Goal: Information Seeking & Learning: Find specific fact

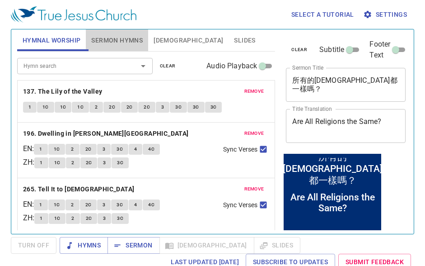
click at [113, 40] on span "Sermon Hymns" at bounding box center [117, 40] width 52 height 11
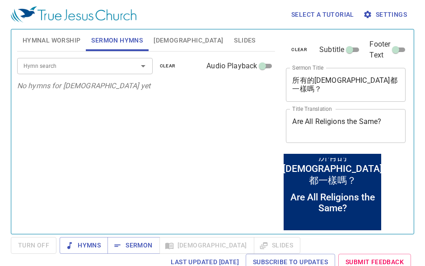
click at [164, 40] on span "Bible" at bounding box center [189, 40] width 70 height 11
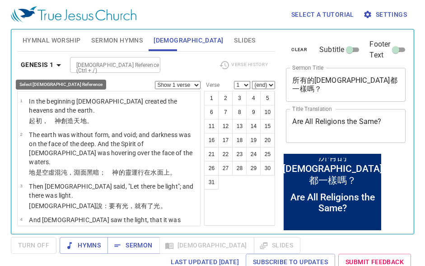
click at [59, 67] on icon "button" at bounding box center [58, 65] width 11 height 11
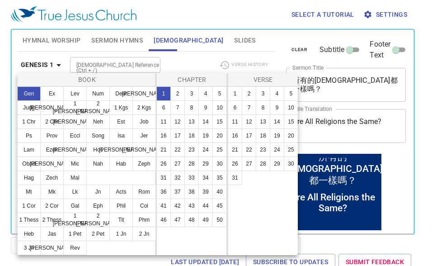
click at [34, 94] on button "Gen" at bounding box center [29, 93] width 24 height 14
click at [163, 95] on button "1" at bounding box center [163, 93] width 14 height 14
click at [231, 93] on button "1" at bounding box center [235, 93] width 14 height 14
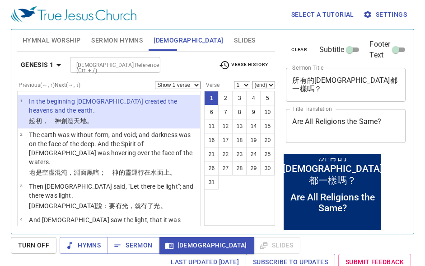
click at [37, 246] on span "Turn Off" at bounding box center [33, 245] width 31 height 11
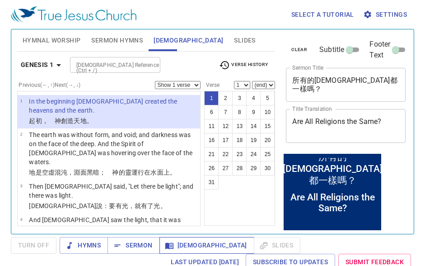
click at [178, 247] on span "Bible" at bounding box center [207, 245] width 80 height 11
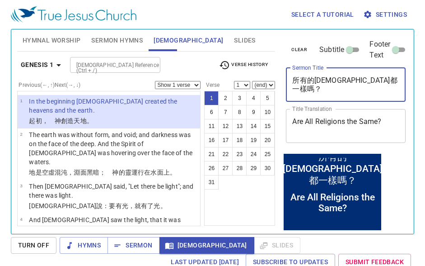
drag, startPoint x: 382, startPoint y: 83, endPoint x: 254, endPoint y: 77, distance: 128.1
click at [254, 77] on div "Hymnal Worship Sermon Hymns Bible Slides Hymn search Hymn search clear Audio Pl…" at bounding box center [213, 128] width 398 height 204
paste textarea "神永恒的爱"
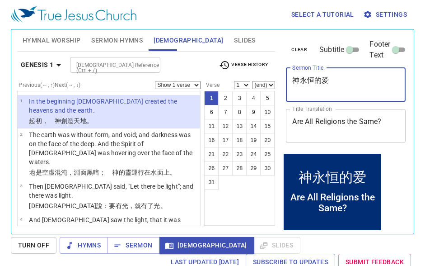
type textarea "神永恒的爱"
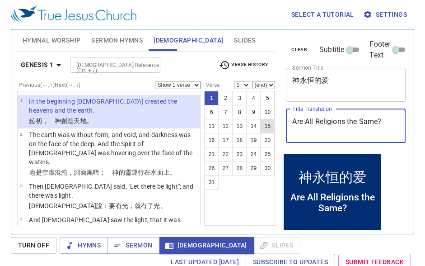
drag, startPoint x: 387, startPoint y: 121, endPoint x: 261, endPoint y: 119, distance: 126.1
click at [261, 119] on div "Hymnal Worship Sermon Hymns Bible Slides Hymn search Hymn search clear Audio Pl…" at bounding box center [213, 128] width 398 height 204
paste textarea "Everlasting Love of [DEMOGRAPHIC_DATA]"
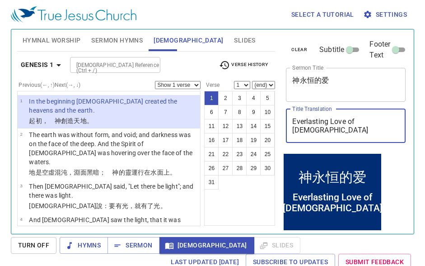
type textarea "Everlasting Love of [DEMOGRAPHIC_DATA]"
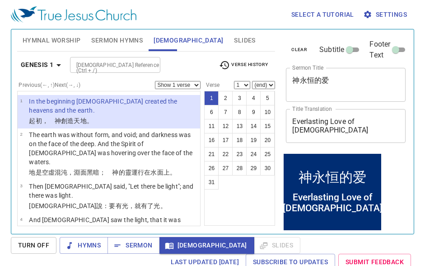
click at [243, 200] on div "1 2 3 4 5 6 7 8 9 10 11 12 13 14 15 16 17 18 19 20 21 22 23 24 25 26 27 28 29 3…" at bounding box center [239, 158] width 71 height 135
click at [48, 245] on span "Turn Off" at bounding box center [33, 245] width 31 height 11
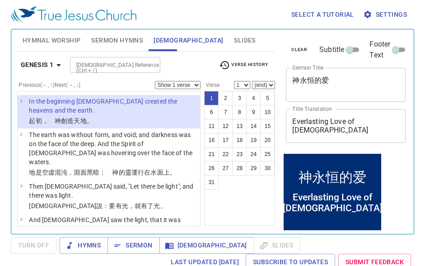
drag, startPoint x: 247, startPoint y: 199, endPoint x: 242, endPoint y: 204, distance: 7.0
click at [247, 199] on div "1 2 3 4 5 6 7 8 9 10 11 12 13 14 15 16 17 18 19 20 21 22 23 24 25 26 27 28 29 3…" at bounding box center [239, 158] width 71 height 135
click at [174, 245] on span "Bible" at bounding box center [207, 245] width 80 height 11
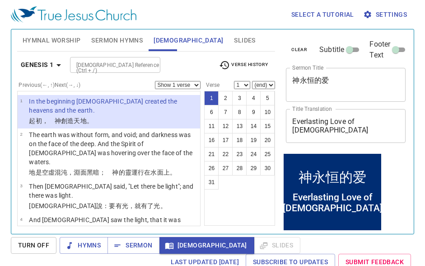
click at [259, 239] on div "Turn Off Hymns Sermon Bible Slides Last updated 9/22/2025 Subscribe to Updates …" at bounding box center [213, 253] width 404 height 33
click at [31, 243] on span "Turn Off" at bounding box center [33, 245] width 31 height 11
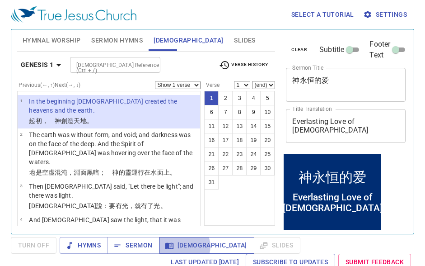
click at [184, 246] on span "Bible" at bounding box center [207, 245] width 80 height 11
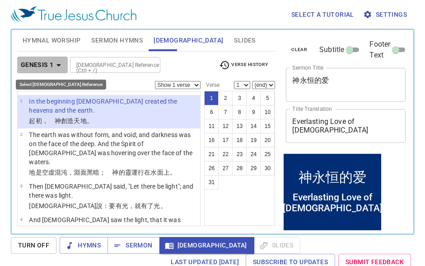
click at [60, 61] on icon "button" at bounding box center [58, 65] width 11 height 11
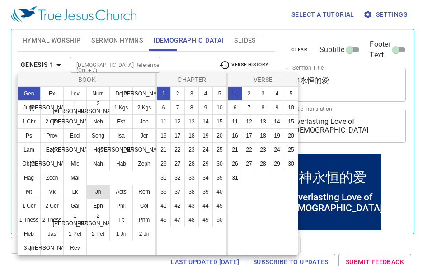
click at [101, 195] on button "Jn" at bounding box center [98, 191] width 24 height 14
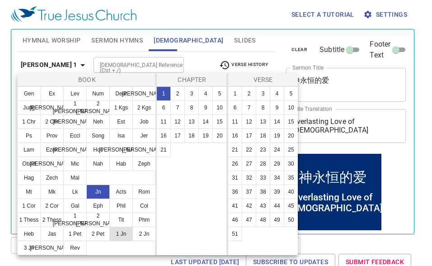
click at [119, 236] on button "1 Jn" at bounding box center [121, 233] width 24 height 14
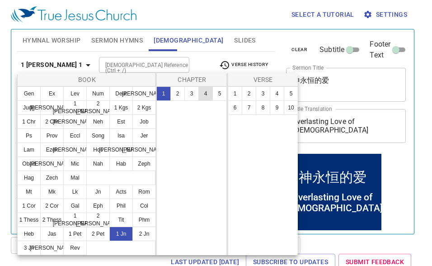
click at [207, 96] on button "4" at bounding box center [205, 93] width 14 height 14
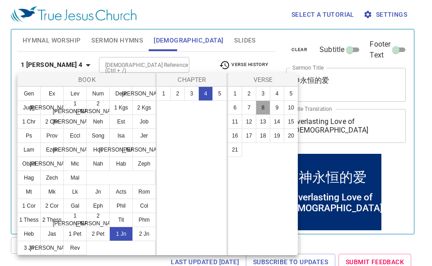
click at [262, 107] on button "8" at bounding box center [263, 107] width 14 height 14
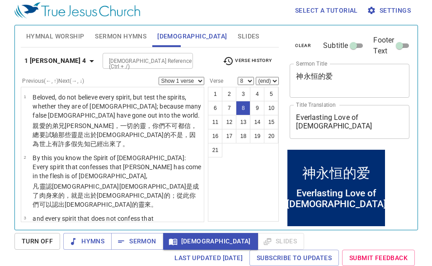
scroll to position [296, 0]
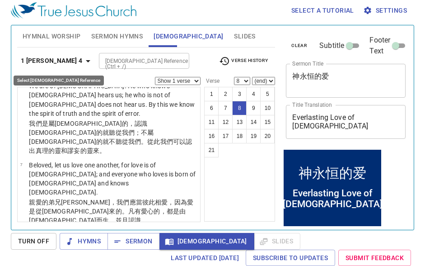
click at [83, 61] on icon "button" at bounding box center [88, 61] width 11 height 11
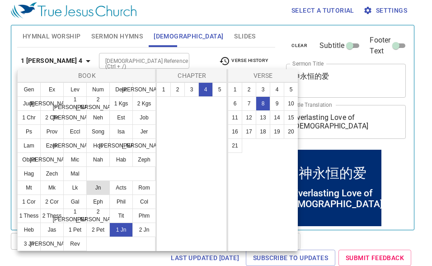
click at [100, 188] on button "Jn" at bounding box center [98, 187] width 24 height 14
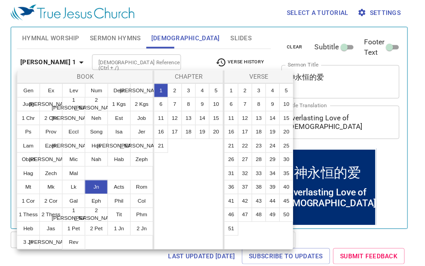
scroll to position [0, 0]
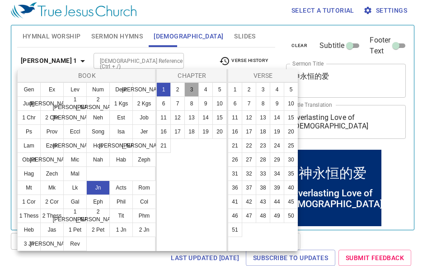
click at [189, 91] on button "3" at bounding box center [191, 89] width 14 height 14
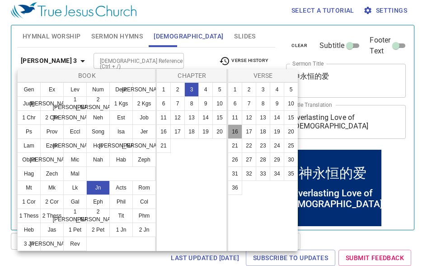
click at [233, 132] on button "16" at bounding box center [235, 131] width 14 height 14
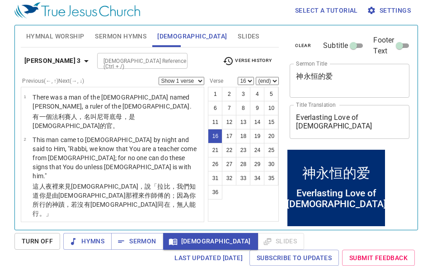
scroll to position [609, 0]
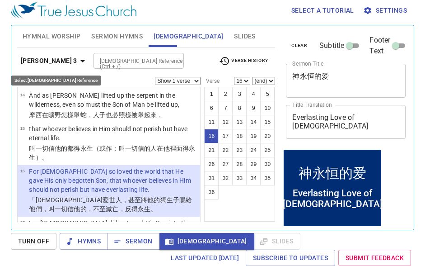
click at [77, 59] on icon "button" at bounding box center [82, 61] width 11 height 11
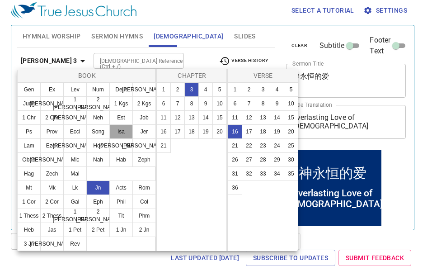
click at [123, 130] on button "Isa" at bounding box center [121, 131] width 24 height 14
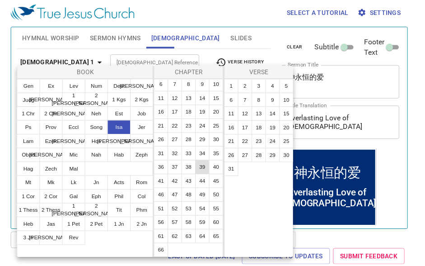
scroll to position [58, 0]
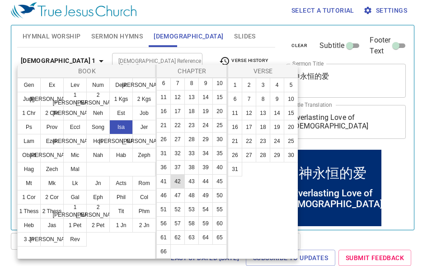
click at [179, 174] on button "42" at bounding box center [177, 181] width 14 height 14
click at [265, 87] on button "3" at bounding box center [263, 85] width 14 height 14
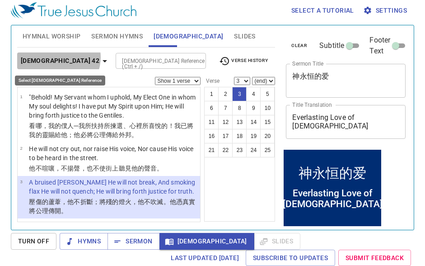
click at [99, 57] on icon "button" at bounding box center [104, 61] width 11 height 11
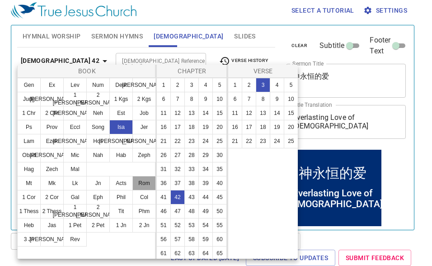
click at [142, 187] on button "Rom" at bounding box center [144, 183] width 24 height 14
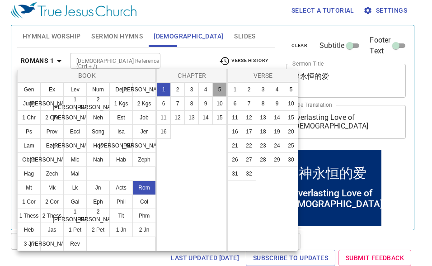
click at [221, 93] on button "5" at bounding box center [219, 89] width 14 height 14
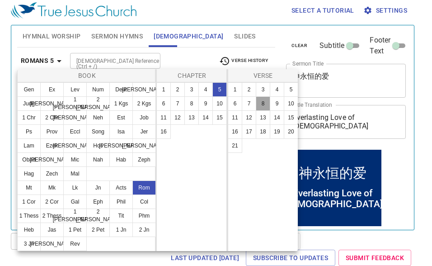
click at [265, 104] on button "8" at bounding box center [263, 103] width 14 height 14
select select "8"
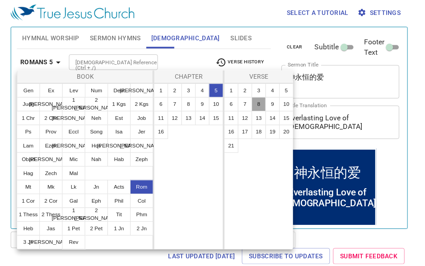
scroll to position [237, 0]
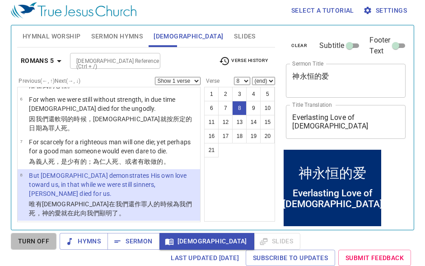
click at [38, 244] on span "Turn Off" at bounding box center [33, 241] width 31 height 11
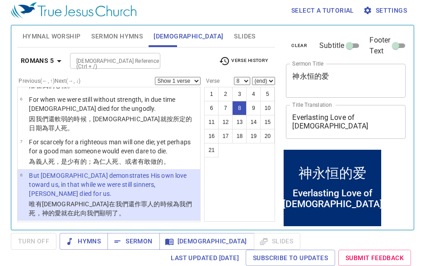
click at [234, 38] on span "Slides" at bounding box center [244, 36] width 21 height 11
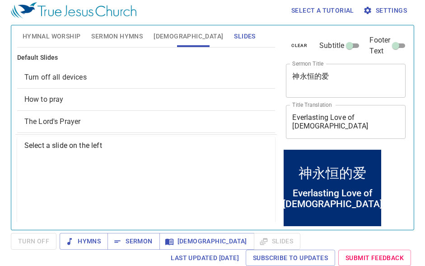
click at [118, 97] on span "How to pray" at bounding box center [146, 99] width 244 height 11
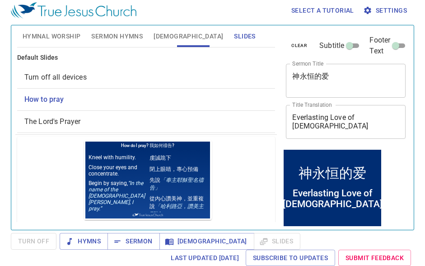
scroll to position [0, 0]
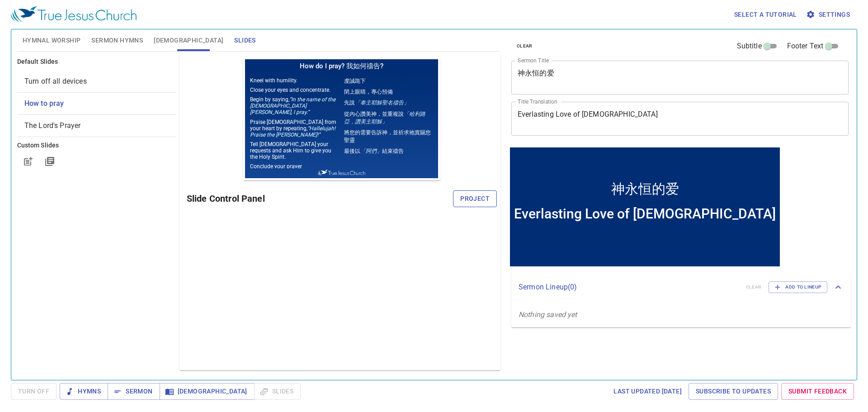
click at [425, 193] on span "Project" at bounding box center [474, 198] width 29 height 11
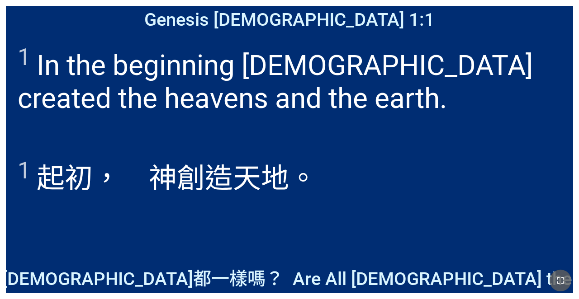
click at [559, 276] on icon "button" at bounding box center [560, 280] width 11 height 11
click at [565, 276] on icon "button" at bounding box center [560, 280] width 11 height 11
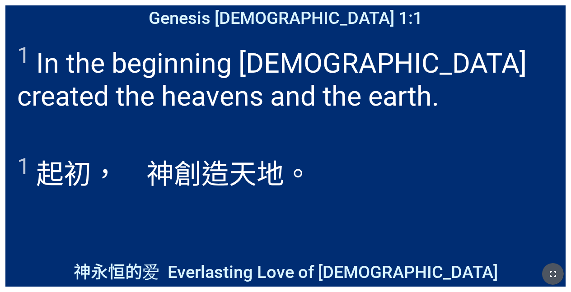
drag, startPoint x: 212, startPoint y: 2, endPoint x: 554, endPoint y: 304, distance: 455.4
click at [550, 274] on icon "button" at bounding box center [553, 274] width 11 height 11
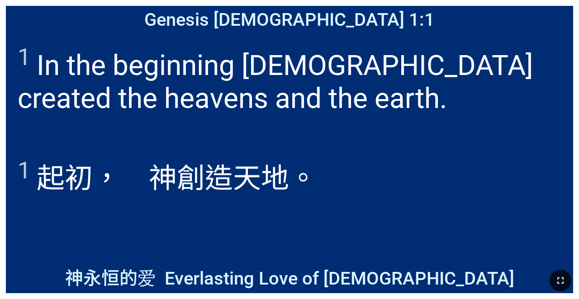
click at [558, 276] on icon "button" at bounding box center [560, 280] width 11 height 11
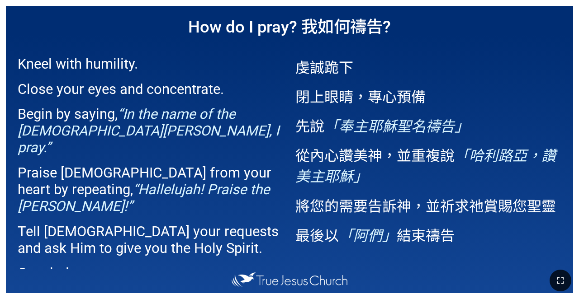
drag, startPoint x: 564, startPoint y: 278, endPoint x: 564, endPoint y: 304, distance: 26.2
click at [564, 278] on icon "button" at bounding box center [560, 280] width 11 height 11
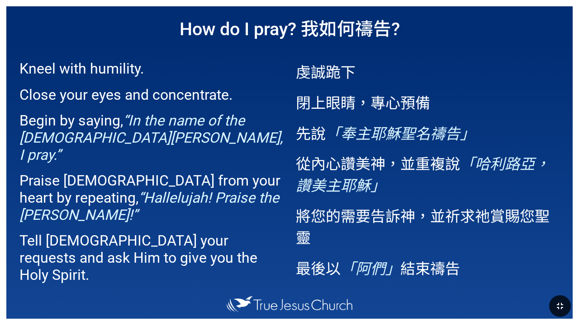
click at [416, 69] on p "虔誠跪下" at bounding box center [428, 72] width 264 height 22
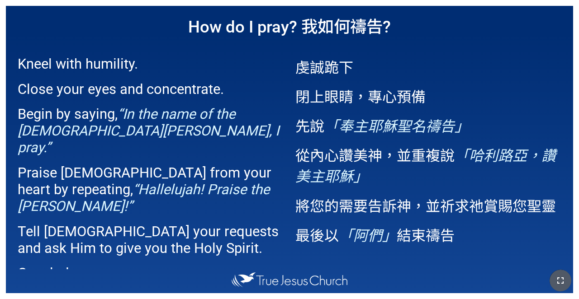
click at [552, 282] on button "button" at bounding box center [560, 281] width 22 height 22
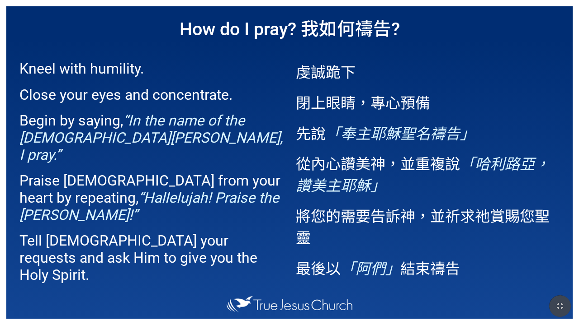
click at [557, 308] on icon "button" at bounding box center [559, 306] width 6 height 6
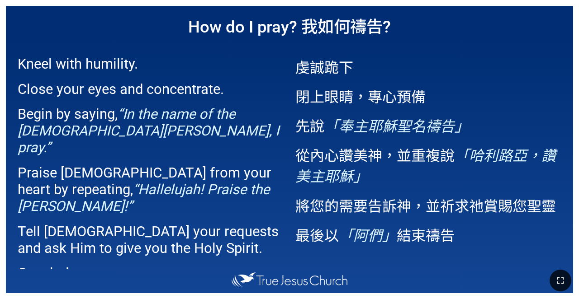
click at [568, 285] on button "button" at bounding box center [560, 281] width 22 height 22
